Goal: Find specific fact: Find contact information

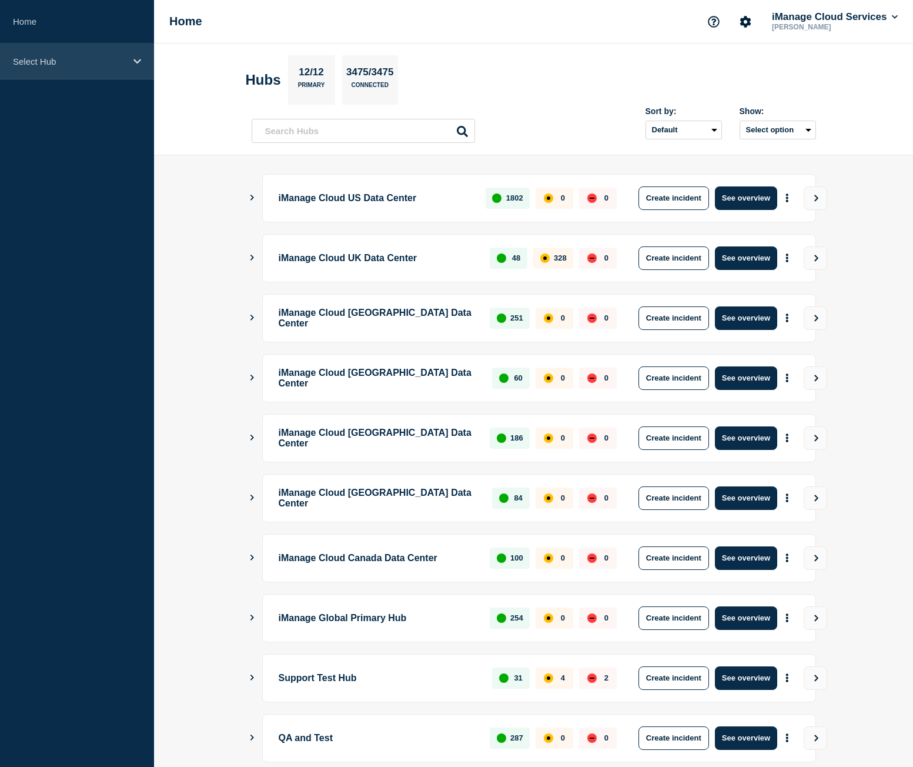
click at [111, 74] on div "Select Hub" at bounding box center [77, 62] width 154 height 36
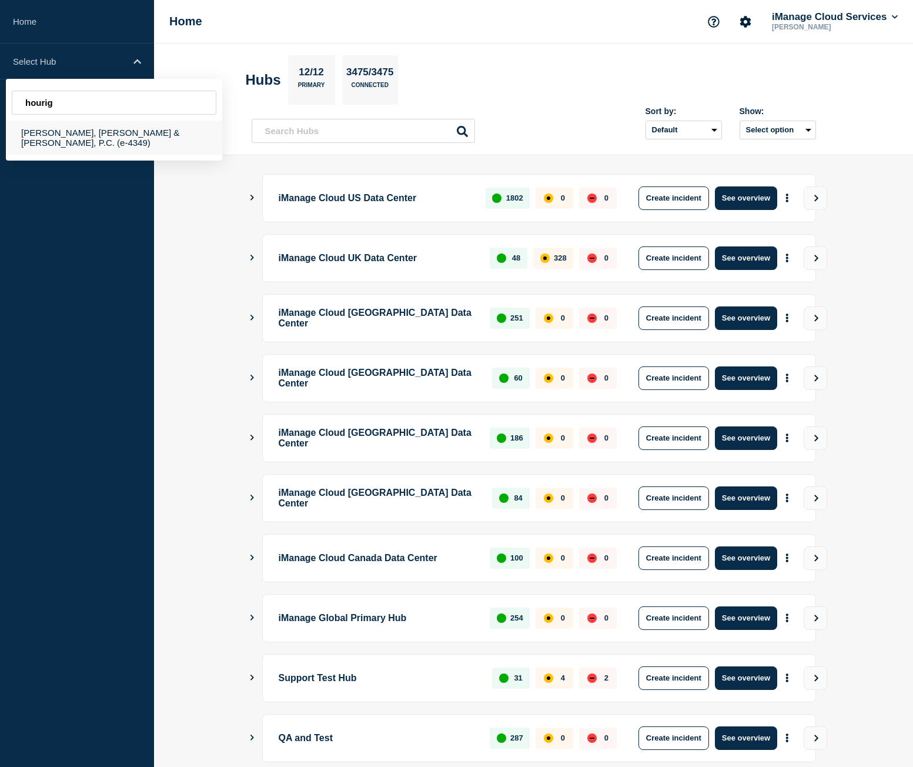
type input "hourig"
click at [106, 140] on div "Hourigan, Kluger & Quinn, P.C. (e-4349)" at bounding box center [114, 138] width 216 height 34
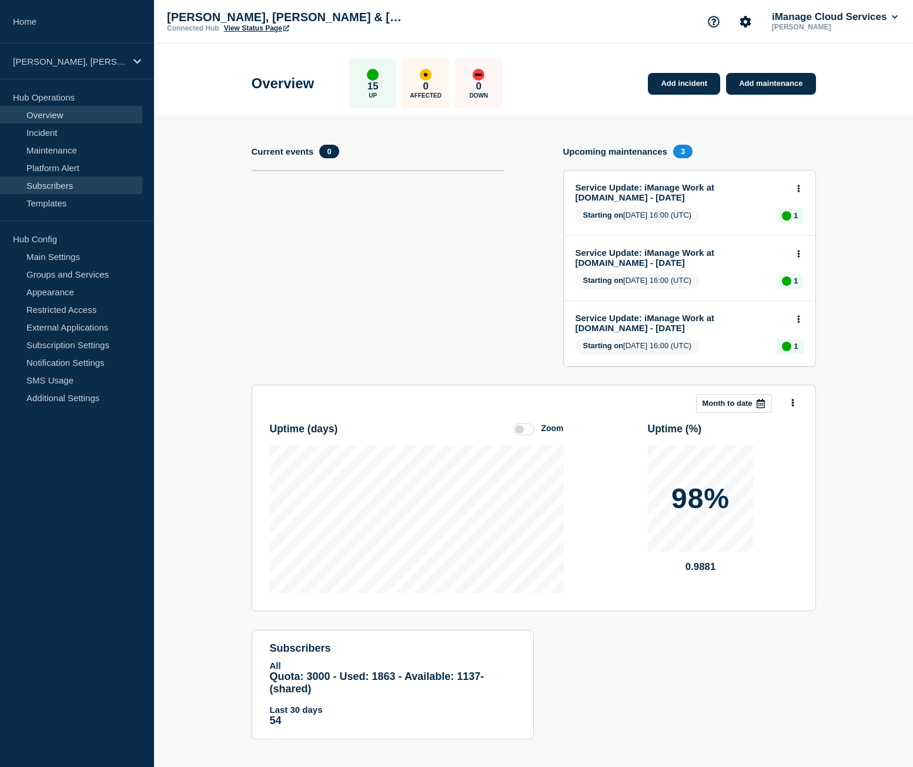
click at [79, 191] on link "Subscribers" at bounding box center [71, 185] width 142 height 18
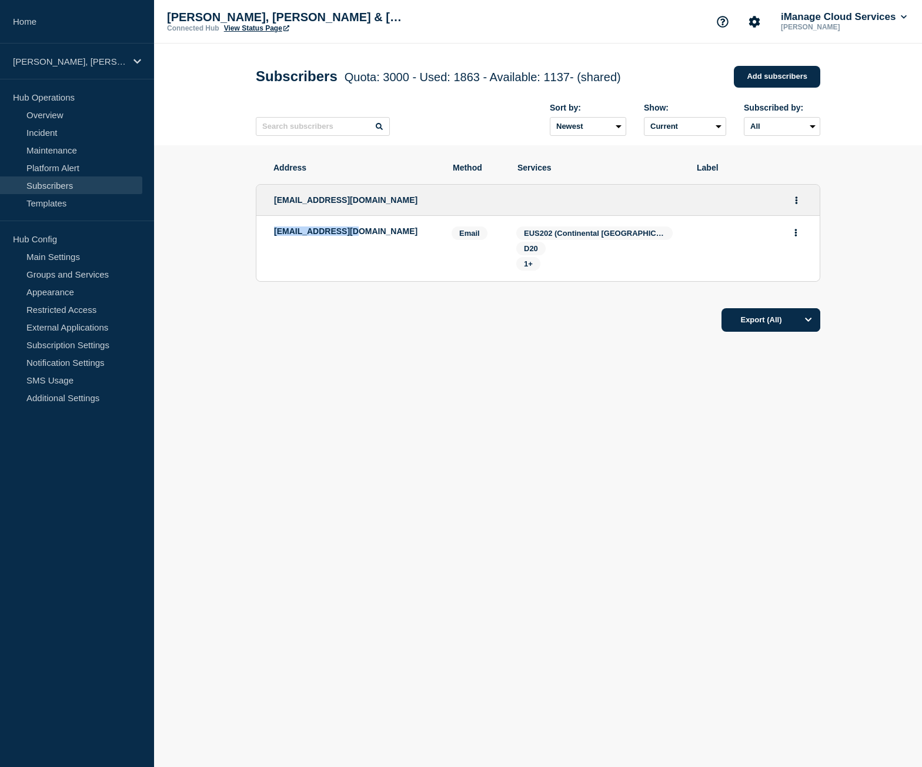
drag, startPoint x: 360, startPoint y: 238, endPoint x: 268, endPoint y: 241, distance: 92.4
click at [268, 241] on li "kdavis@hkqlaw.com Email Email: kdavis@hkqlaw.com Services: EUS202 (Continental …" at bounding box center [537, 248] width 563 height 65
copy p "kdavis@hkqlaw.com"
click at [85, 28] on link "Home" at bounding box center [77, 22] width 154 height 44
